Goal: Task Accomplishment & Management: Use online tool/utility

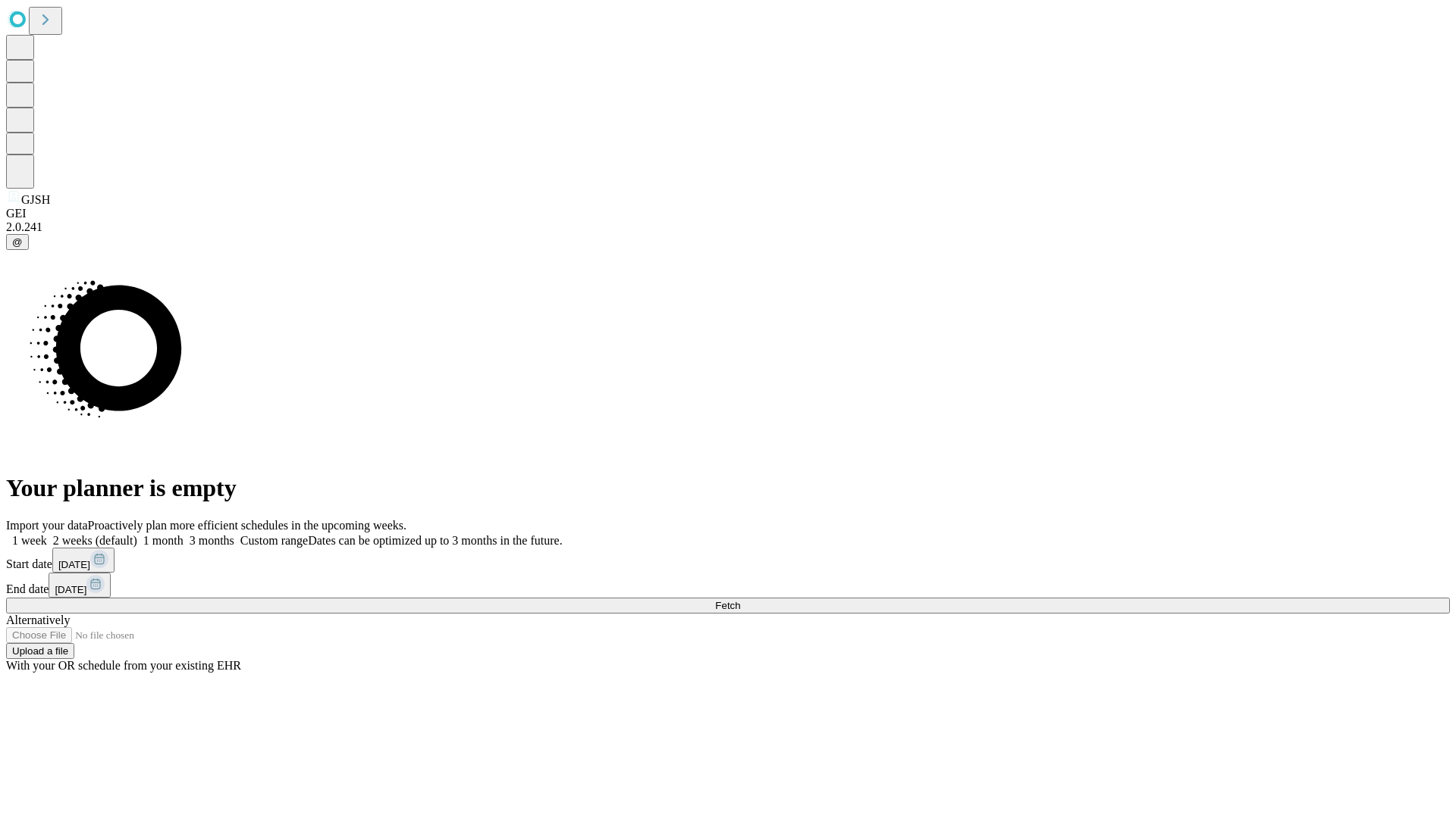
click at [740, 601] on span "Fetch" at bounding box center [727, 606] width 25 height 12
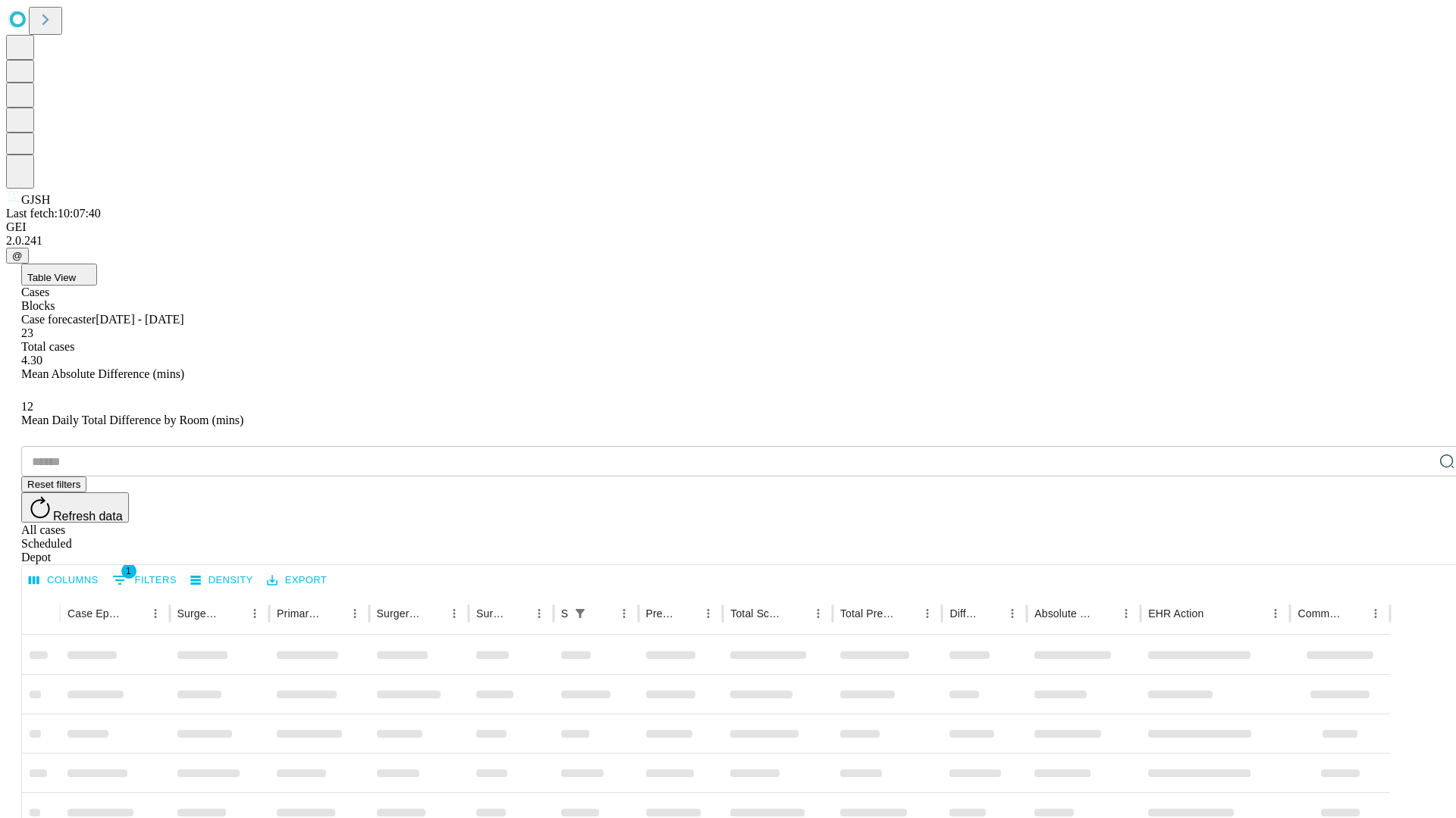
click at [1416, 551] on div "Depot" at bounding box center [742, 558] width 1443 height 13
